Goal: Information Seeking & Learning: Find specific fact

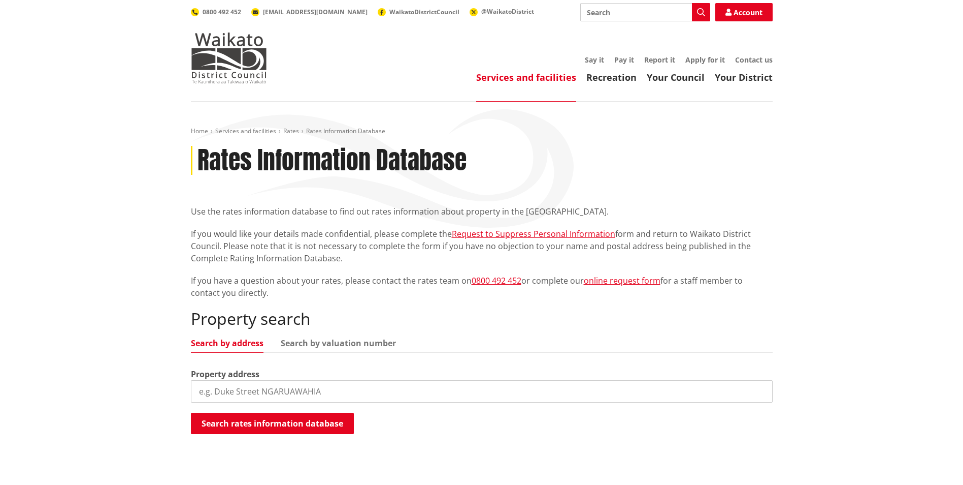
click at [322, 390] on input "search" at bounding box center [482, 391] width 582 height 22
click at [308, 429] on button "Search rates information database" at bounding box center [272, 422] width 163 height 21
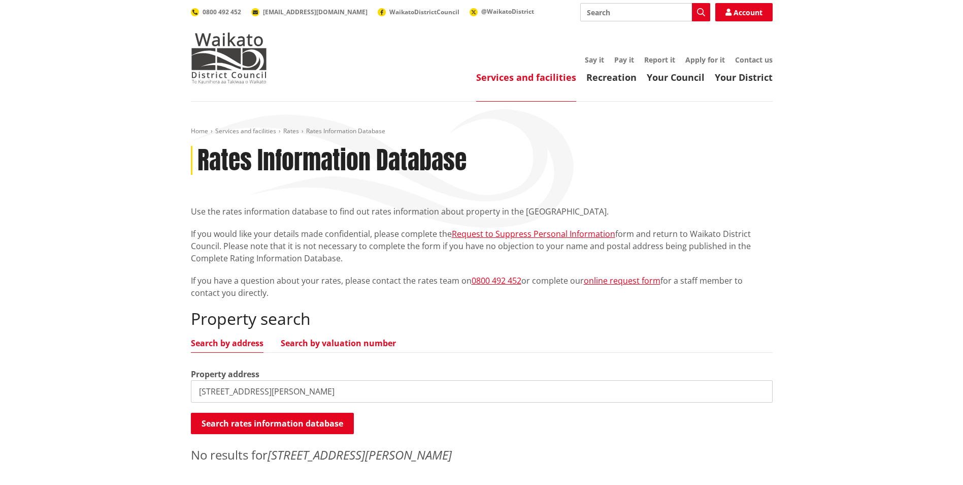
click at [347, 339] on link "Search by valuation number" at bounding box center [338, 343] width 115 height 8
click at [380, 395] on input "82 Harriet Johnston Drive, Pokeno 2402, New Zealand" at bounding box center [482, 391] width 582 height 22
click at [463, 389] on input "82 Harriet Johnston Drive, Pokeno 2402, New Zealand" at bounding box center [482, 391] width 582 height 22
click at [212, 348] on ul "Search by address Search by valuation number" at bounding box center [482, 346] width 582 height 14
click at [219, 341] on link "Search by address" at bounding box center [227, 343] width 73 height 8
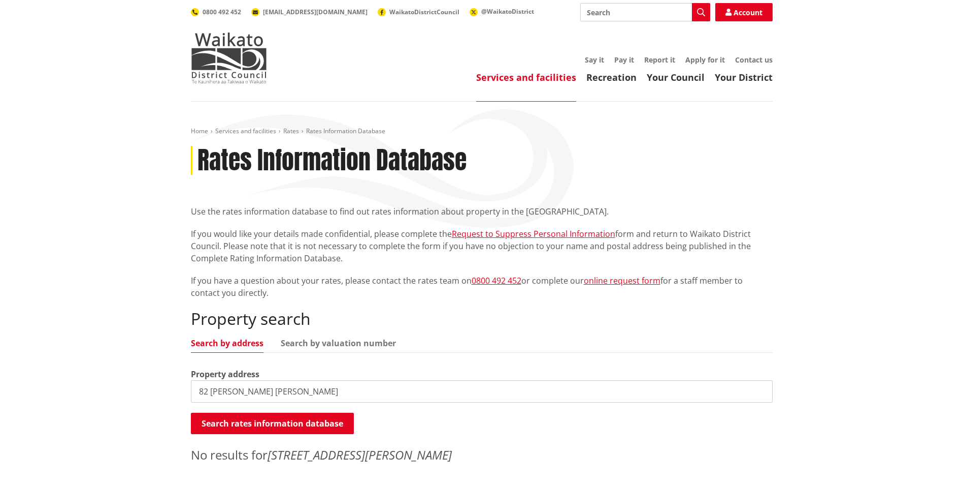
click at [252, 393] on input "82 Harriet Jo" at bounding box center [482, 391] width 582 height 22
type input "82 Harriet Johnston"
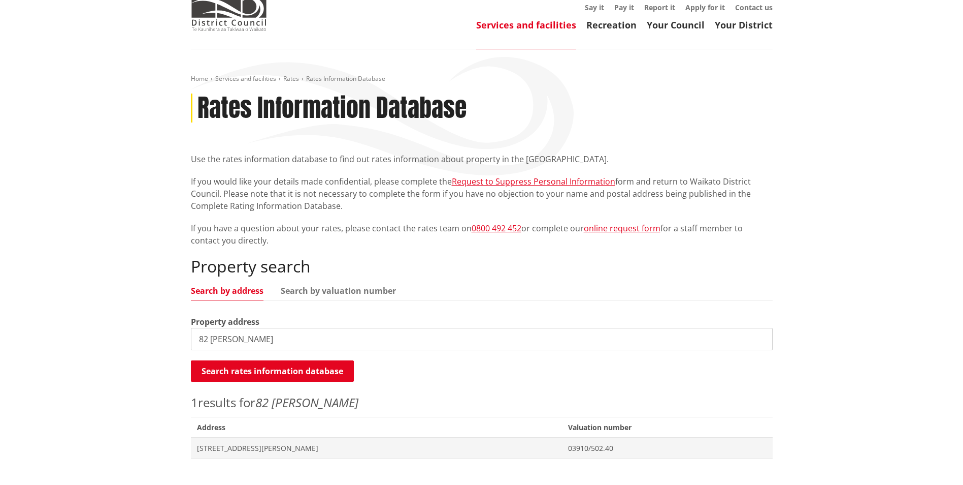
scroll to position [152, 0]
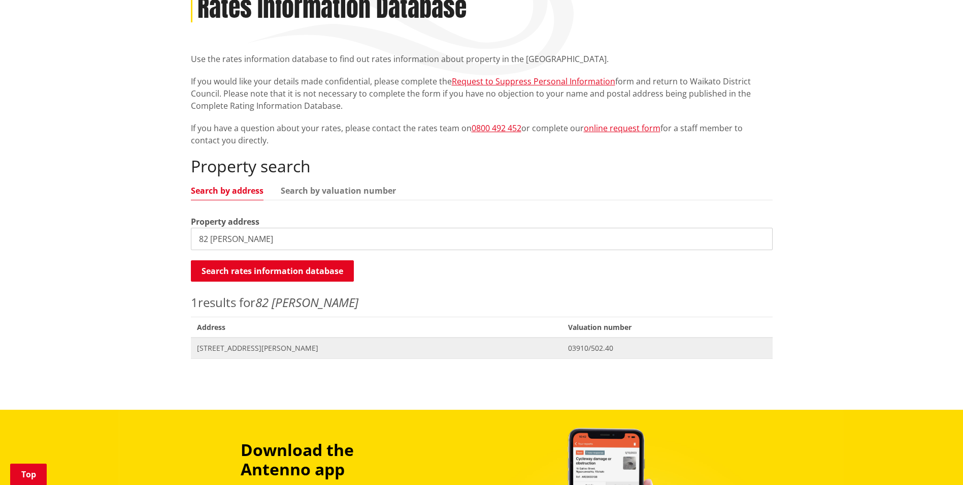
click at [296, 350] on span "82 Harriet Johnston Drive POKENO" at bounding box center [377, 348] width 360 height 10
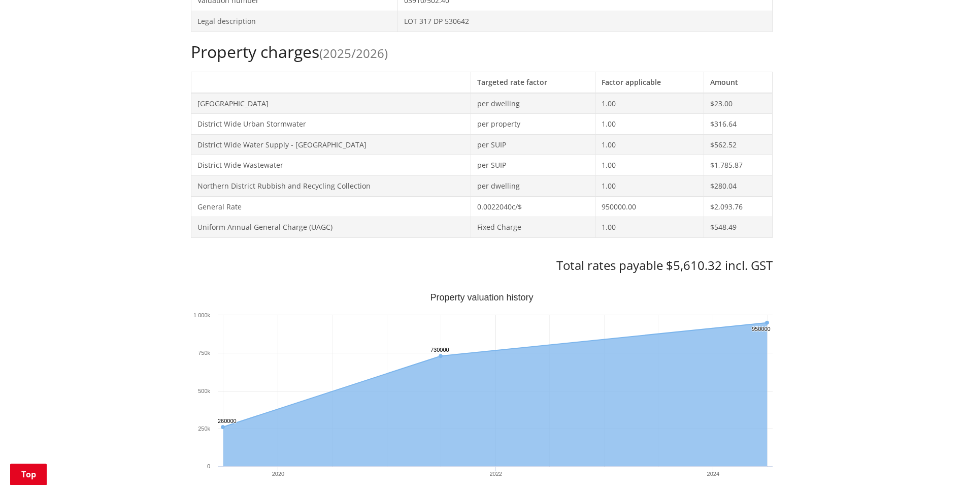
scroll to position [356, 0]
